Goal: Find specific page/section: Find specific page/section

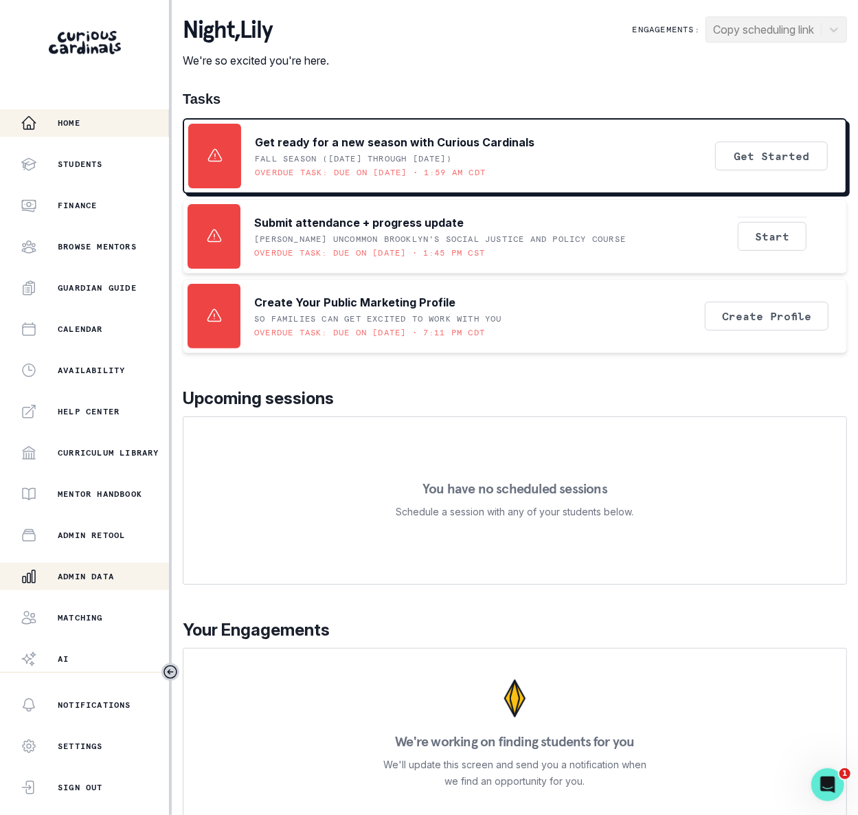
click at [113, 571] on p "Admin Data" at bounding box center [86, 576] width 56 height 11
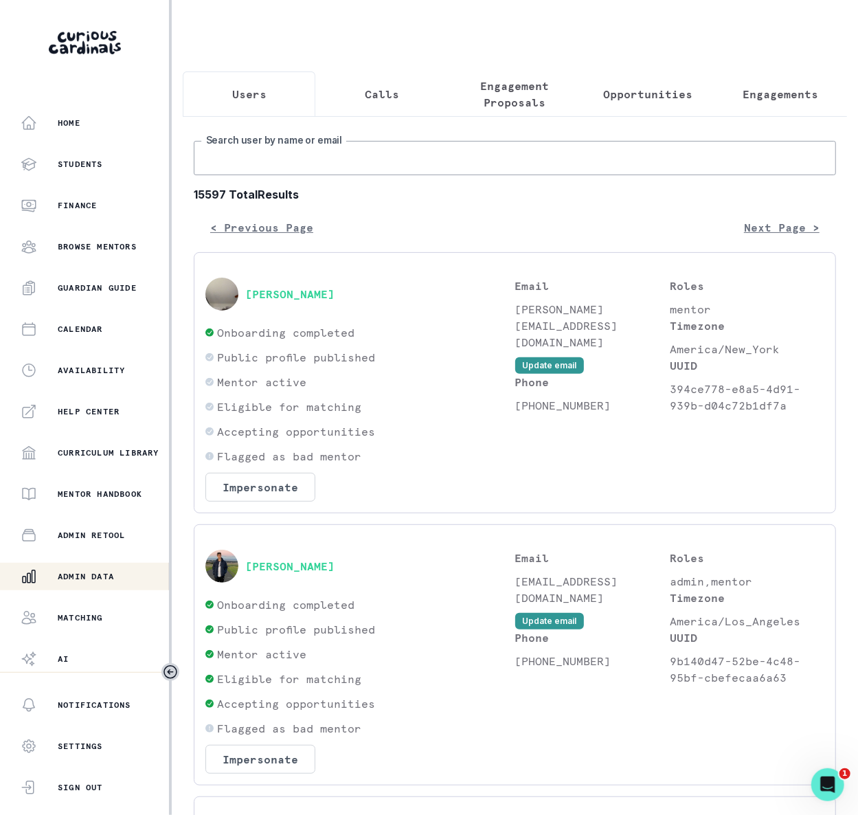
click at [357, 168] on input "Search user by name or email" at bounding box center [515, 158] width 643 height 34
paste input "[PERSON_NAME]"
type input "[PERSON_NAME]"
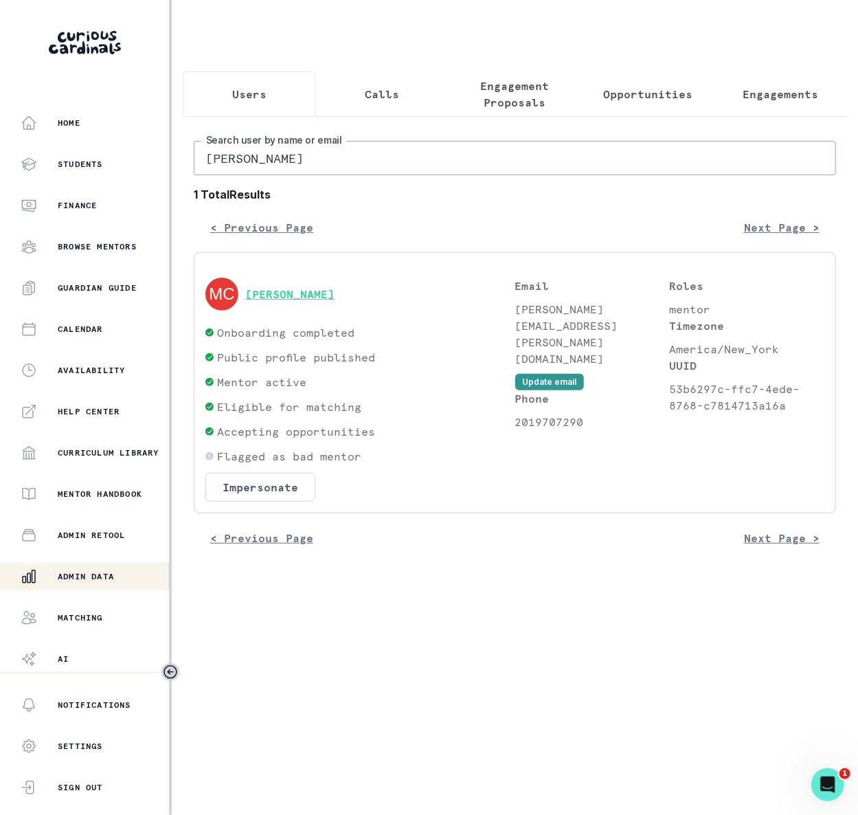
click at [314, 301] on button "[PERSON_NAME]" at bounding box center [289, 294] width 89 height 14
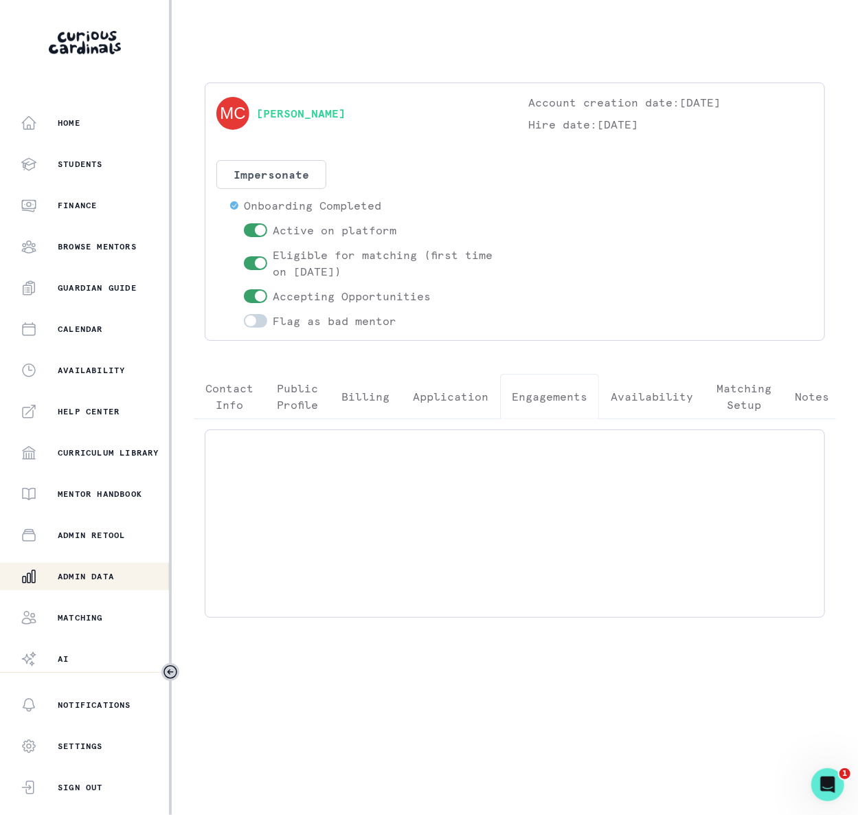
click at [525, 397] on p "Engagements" at bounding box center [550, 396] width 76 height 16
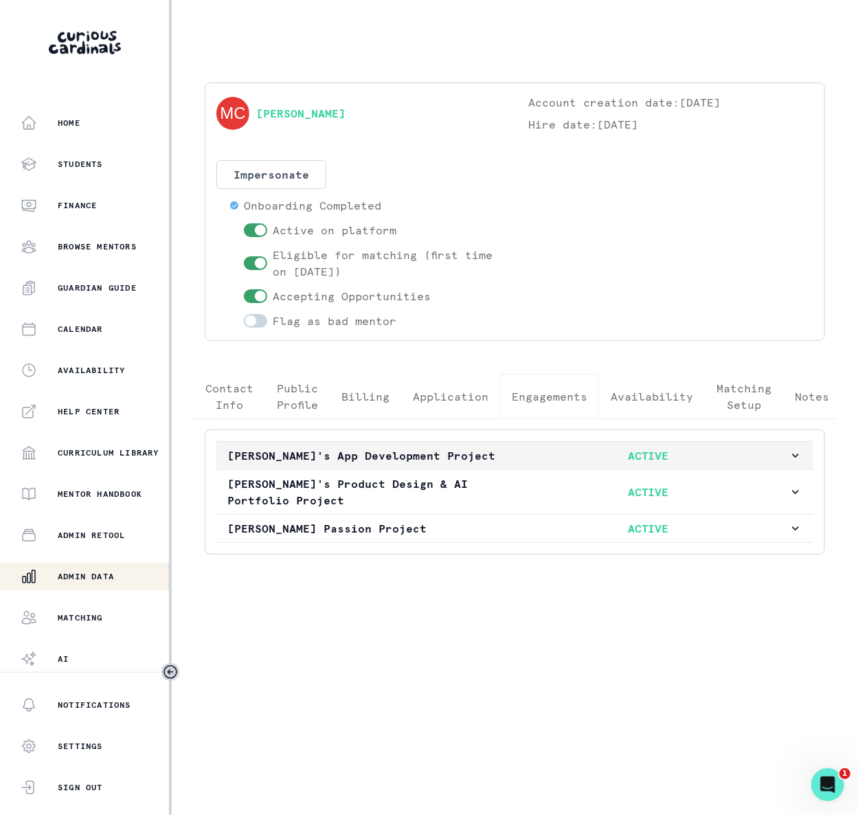
click at [789, 463] on icon "button" at bounding box center [796, 456] width 14 height 14
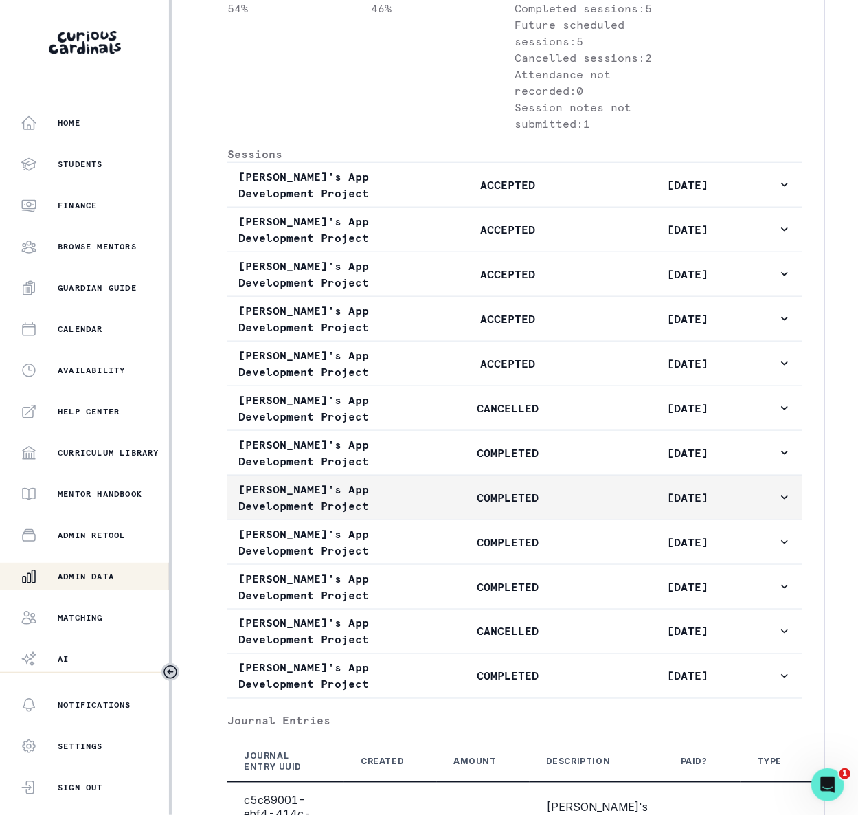
scroll to position [721, 0]
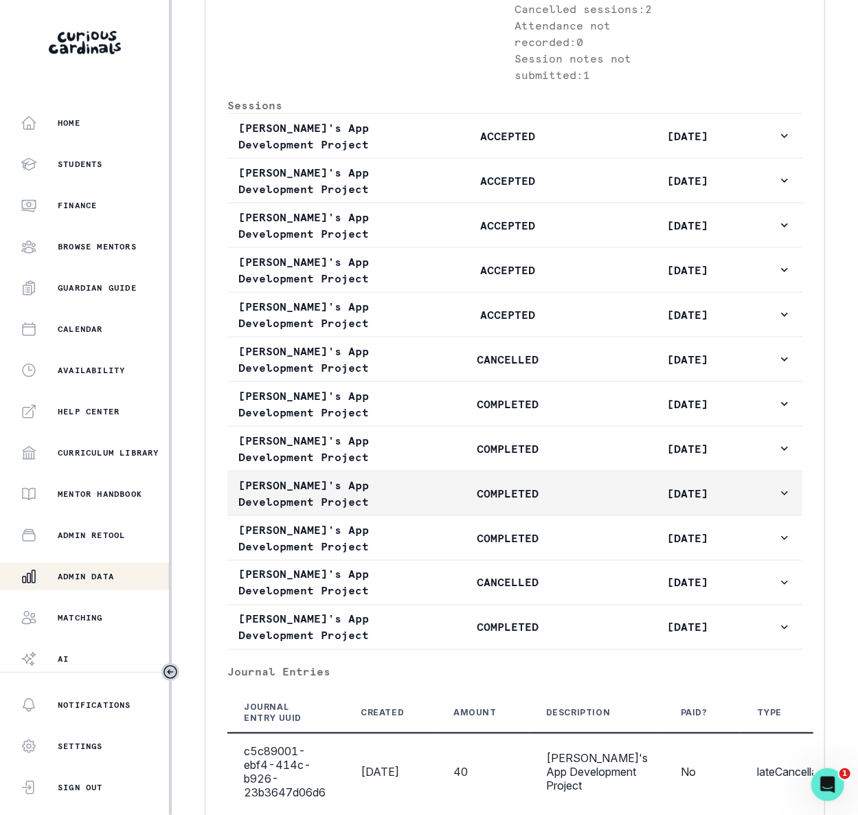
click at [781, 496] on icon "button" at bounding box center [784, 493] width 7 height 4
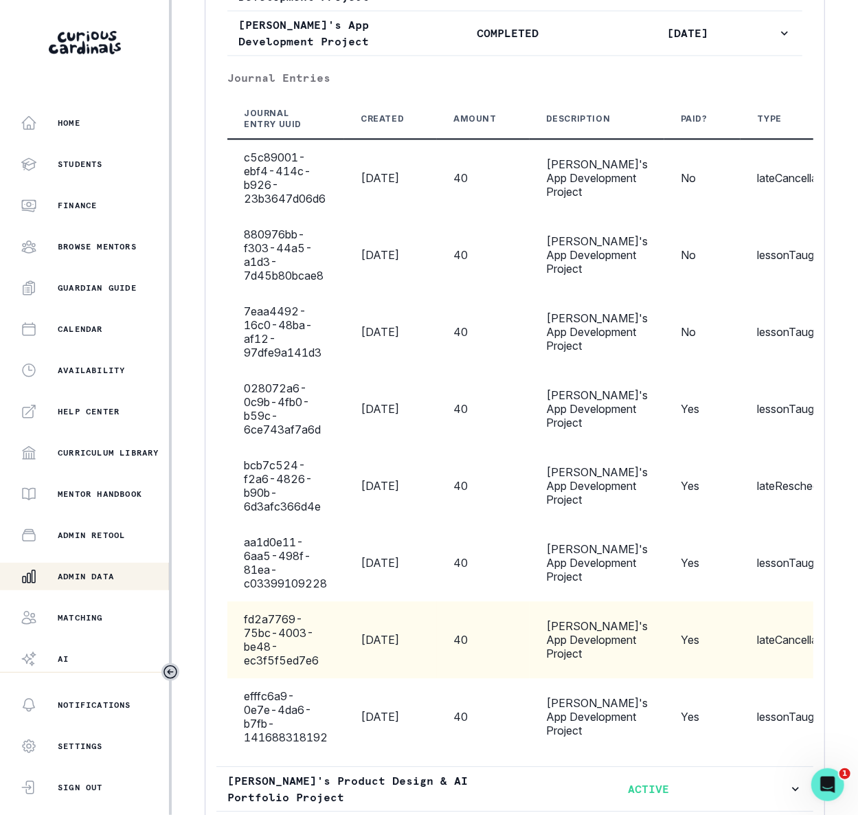
scroll to position [4143, 0]
